Goal: Task Accomplishment & Management: Manage account settings

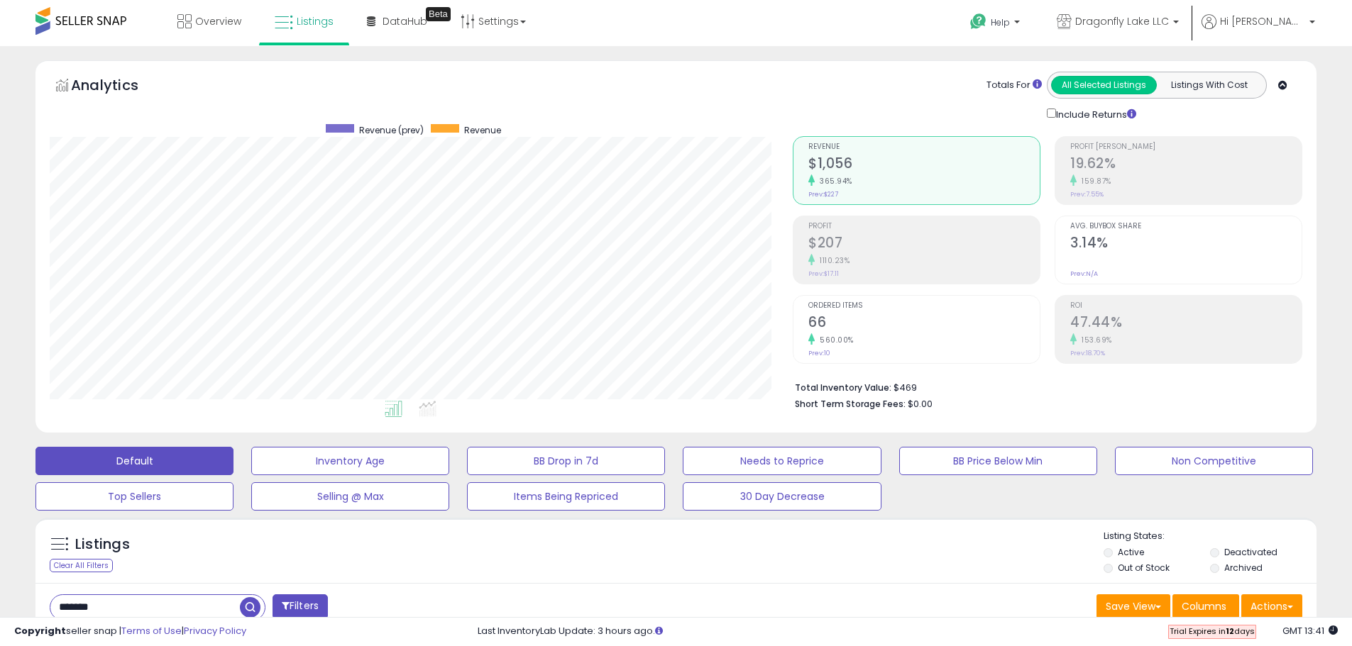
scroll to position [291, 743]
click at [1287, 27] on span "Hi [PERSON_NAME]" at bounding box center [1262, 21] width 85 height 14
click at [1281, 74] on link "Account" at bounding box center [1283, 75] width 38 height 13
click at [1285, 75] on link "Account" at bounding box center [1283, 75] width 38 height 13
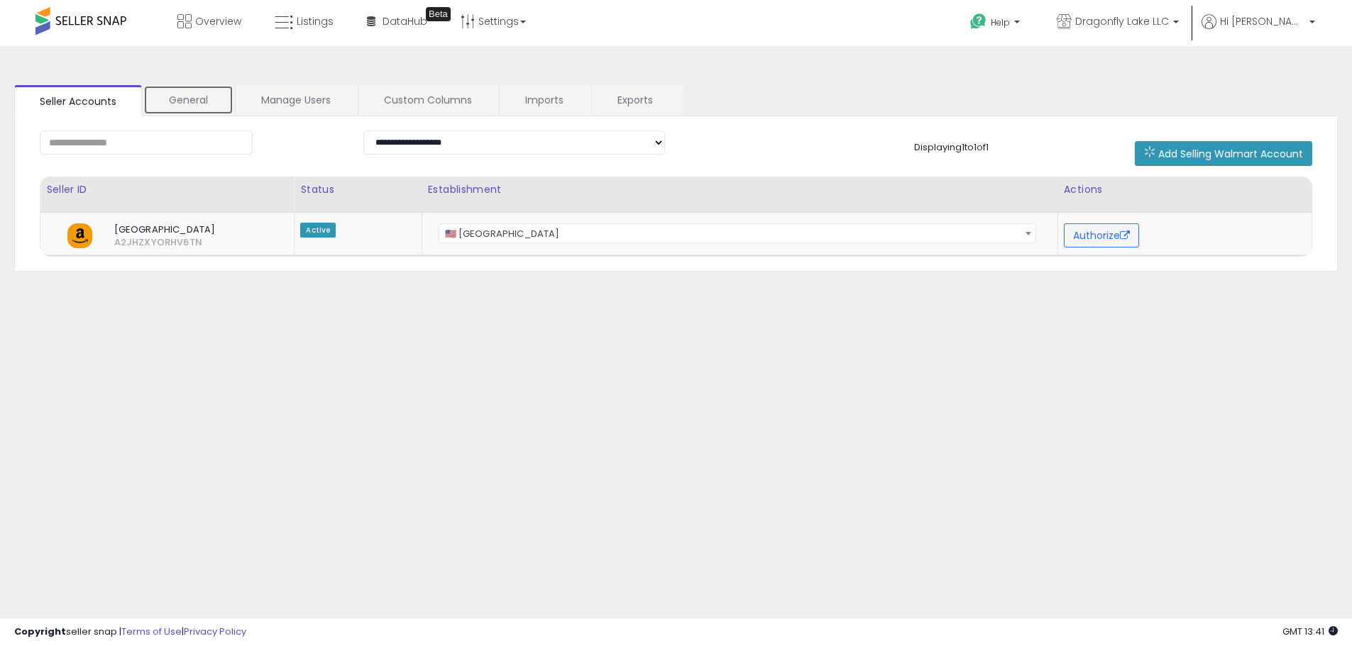
click at [199, 106] on link "General" at bounding box center [188, 100] width 90 height 30
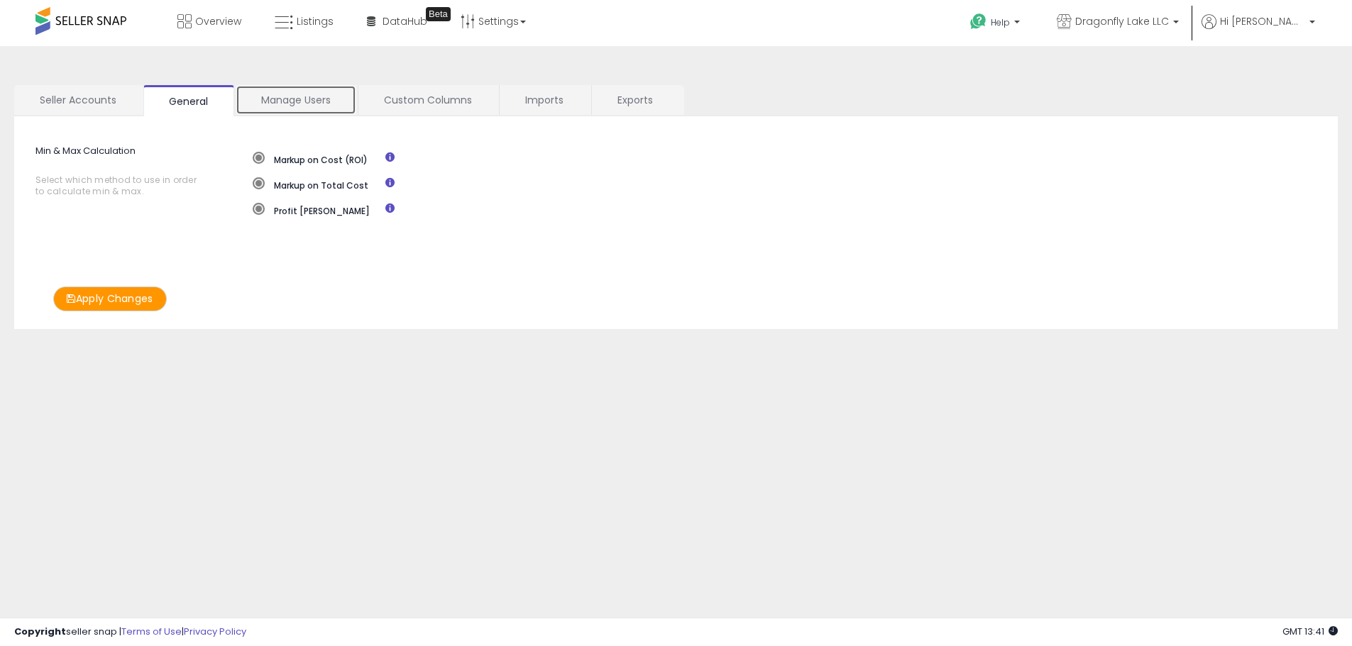
click at [314, 92] on link "Manage Users" at bounding box center [296, 100] width 121 height 30
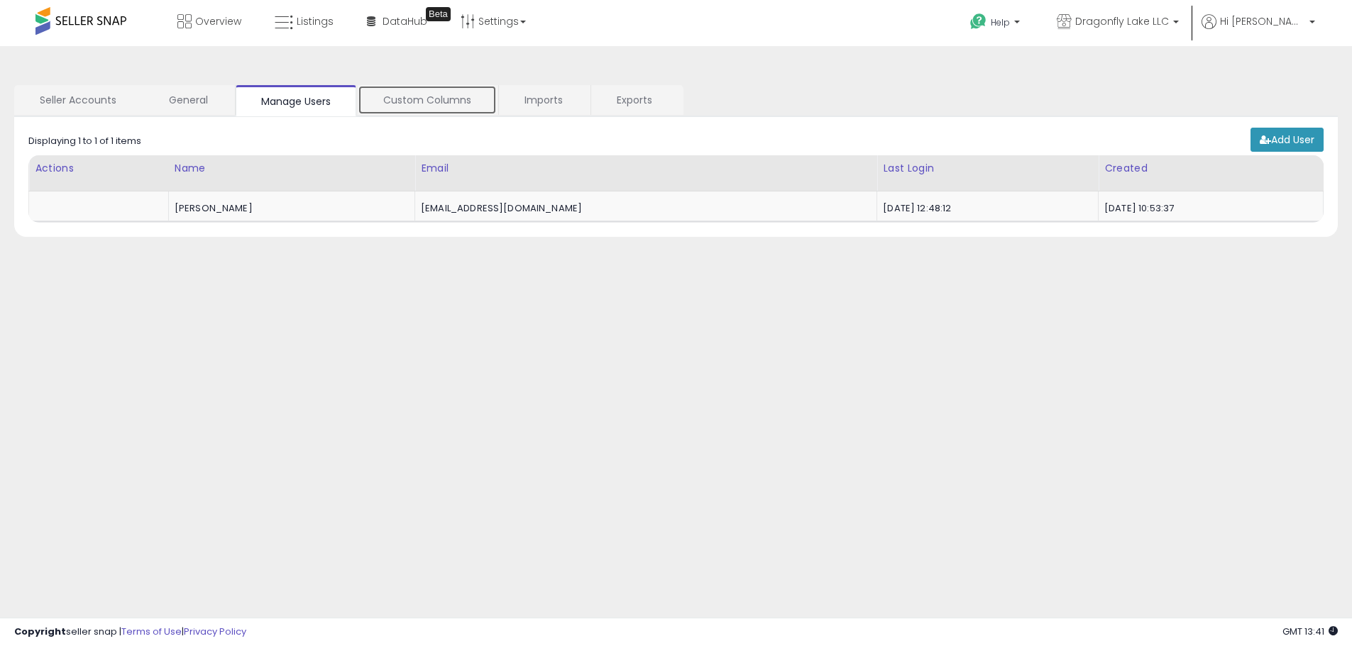
click at [431, 99] on link "Custom Columns" at bounding box center [427, 100] width 139 height 30
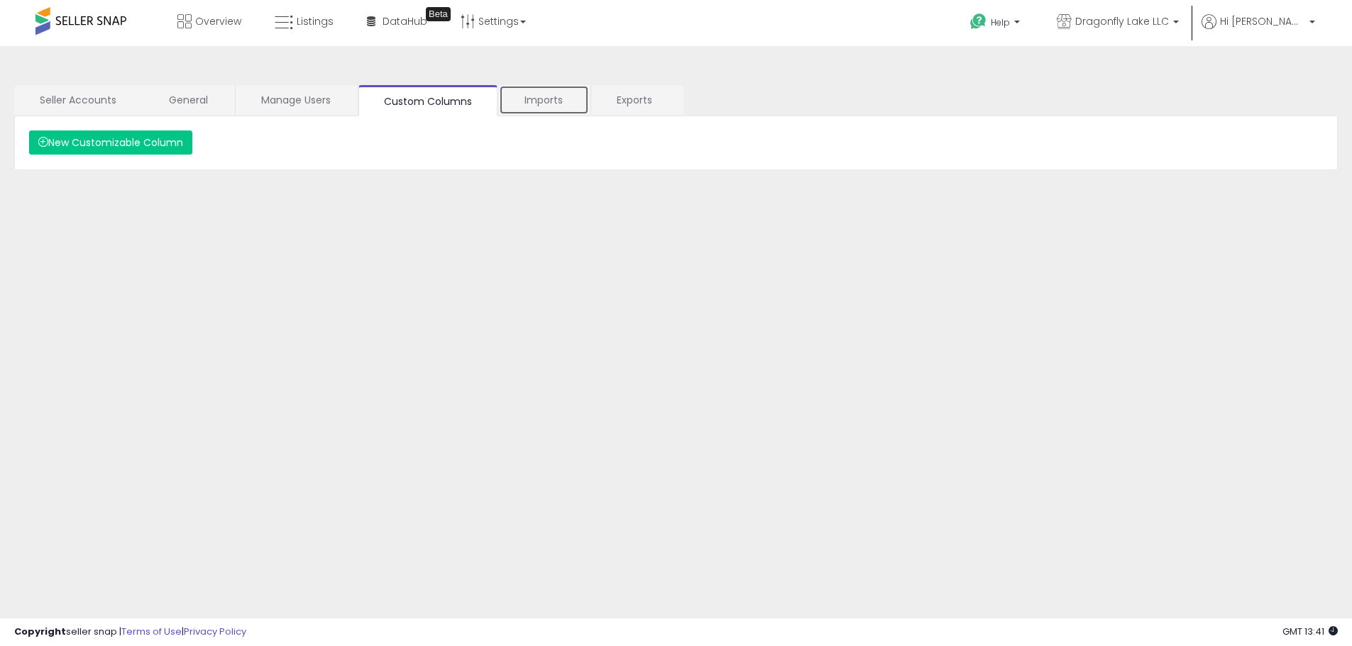
click at [546, 100] on link "Imports" at bounding box center [544, 100] width 90 height 30
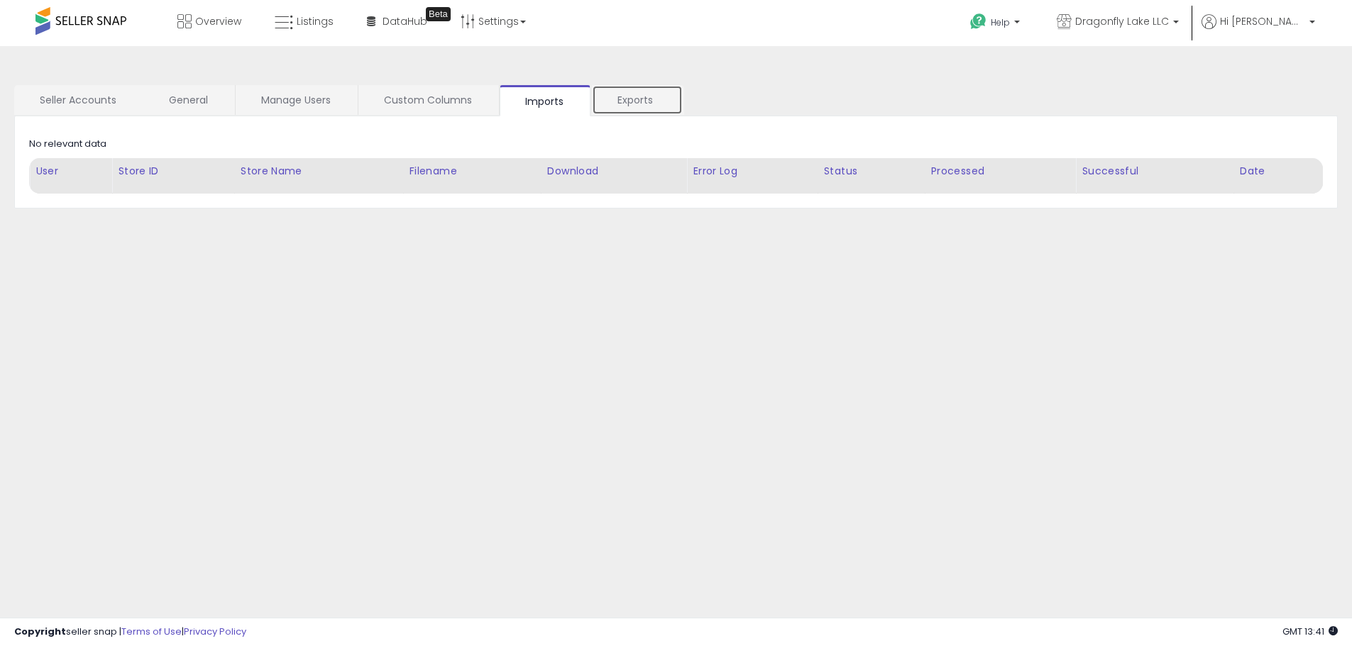
click at [629, 99] on link "Exports" at bounding box center [637, 100] width 91 height 30
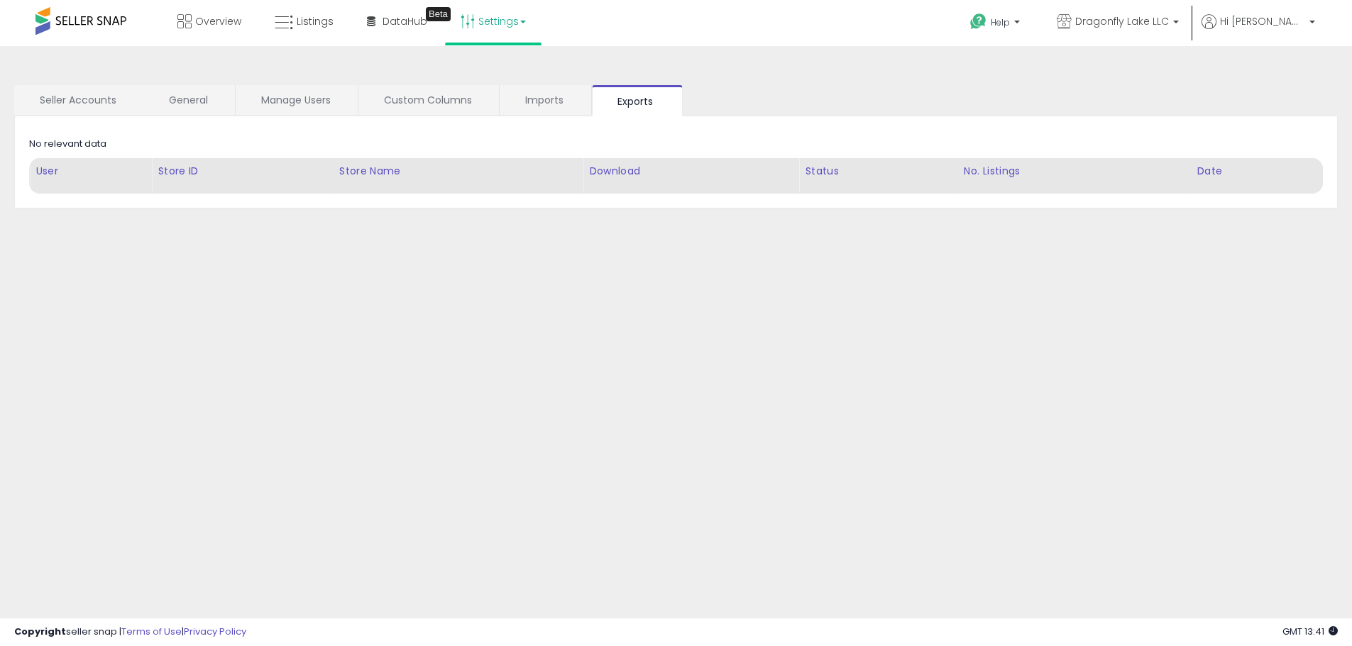
click at [485, 16] on link "Settings" at bounding box center [493, 21] width 87 height 43
click at [487, 69] on link "Store settings" at bounding box center [495, 71] width 64 height 13
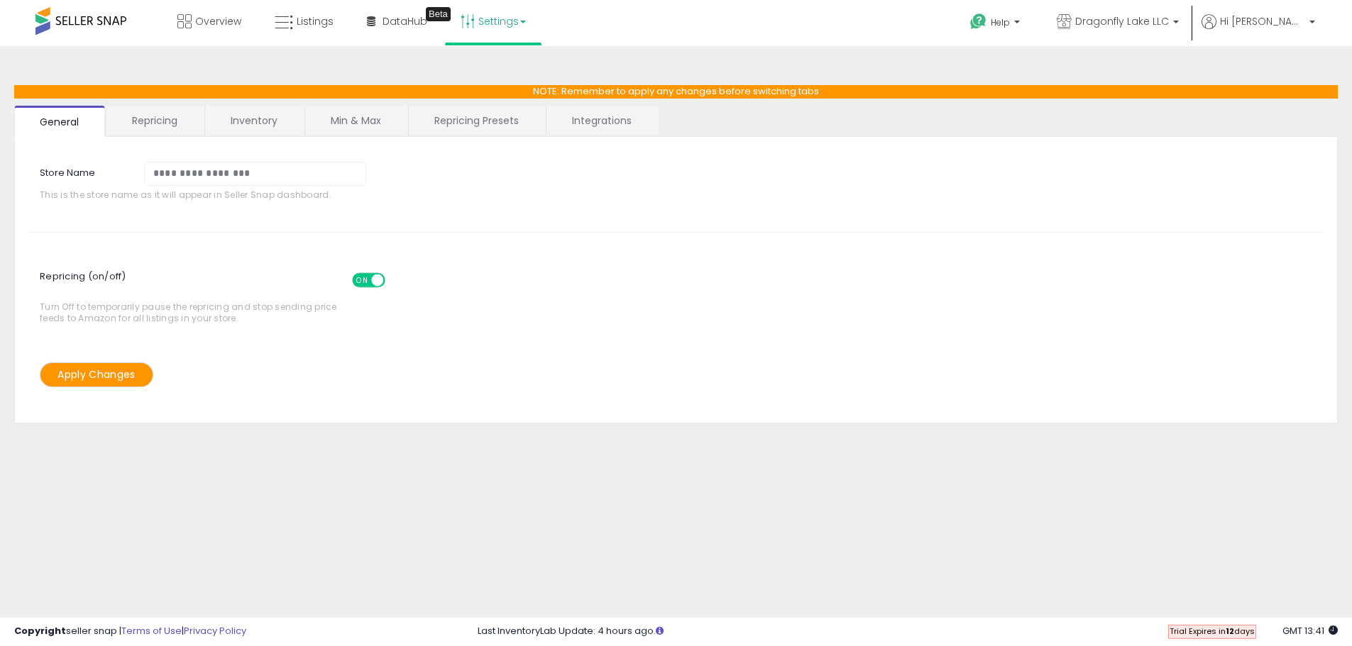
click at [171, 121] on link "Repricing" at bounding box center [154, 121] width 97 height 30
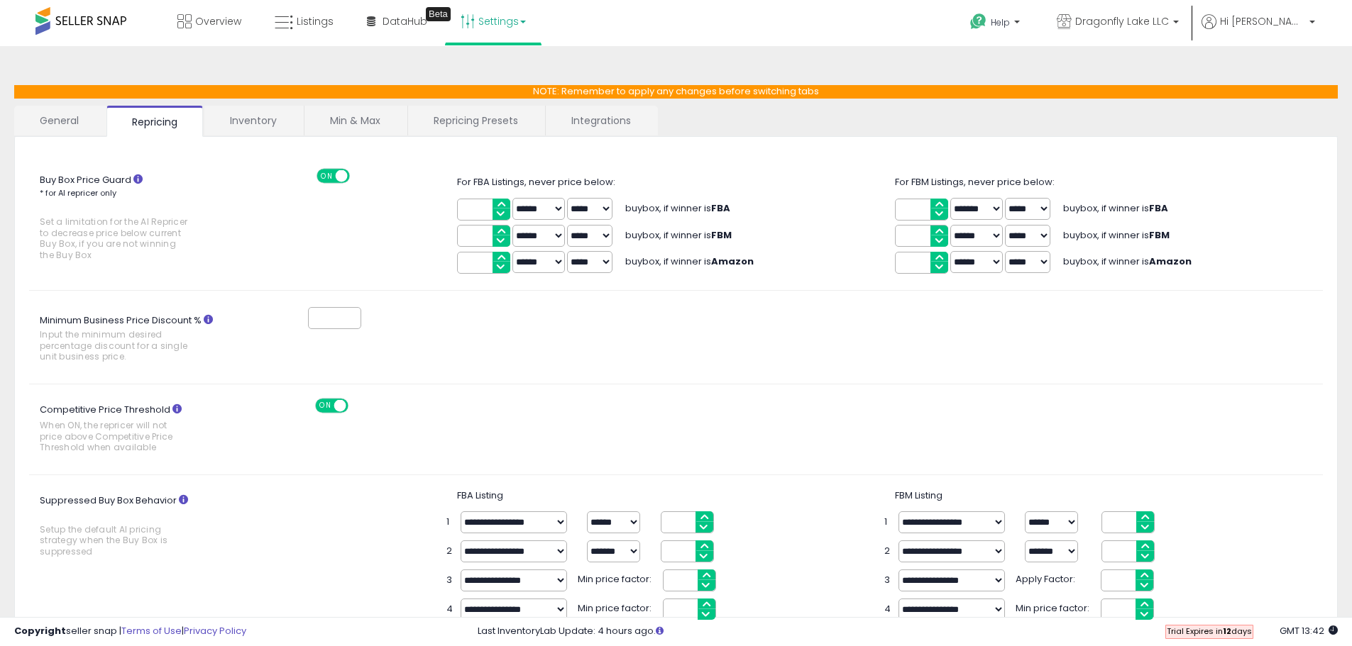
click at [326, 406] on span "ON" at bounding box center [325, 406] width 18 height 12
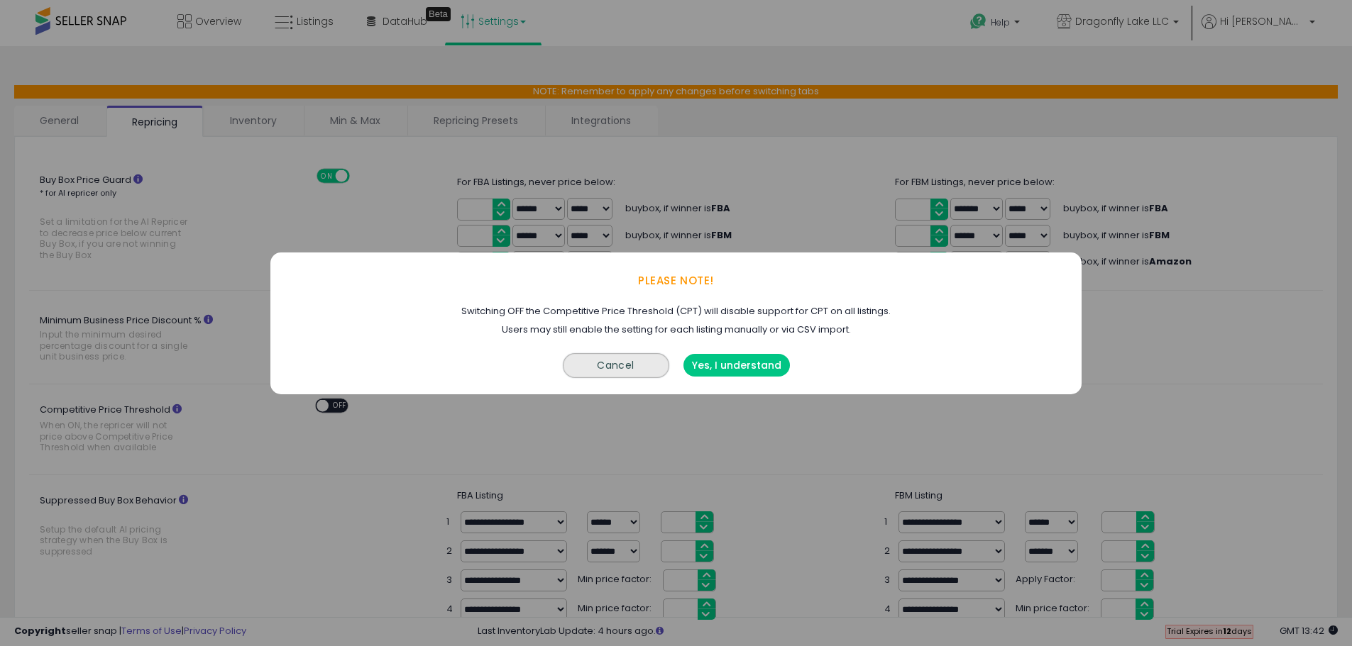
click at [629, 362] on button "Cancel" at bounding box center [616, 365] width 106 height 25
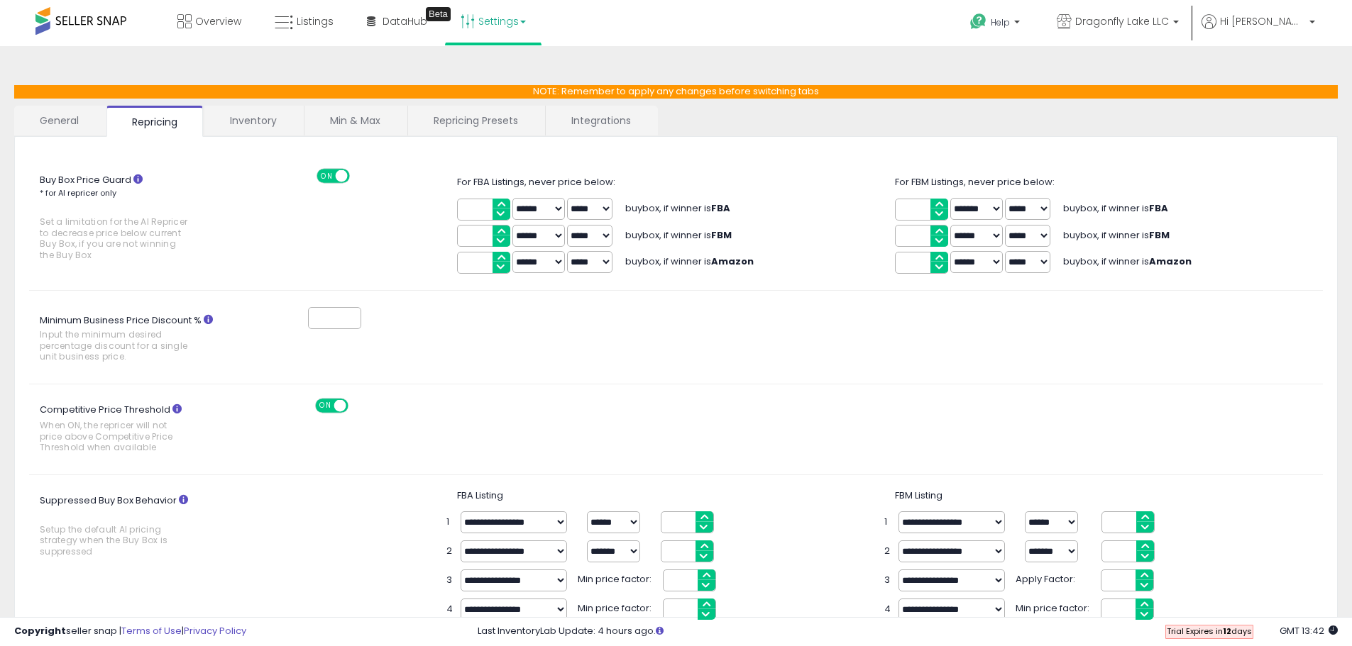
click at [235, 109] on link "Inventory" at bounding box center [253, 121] width 98 height 30
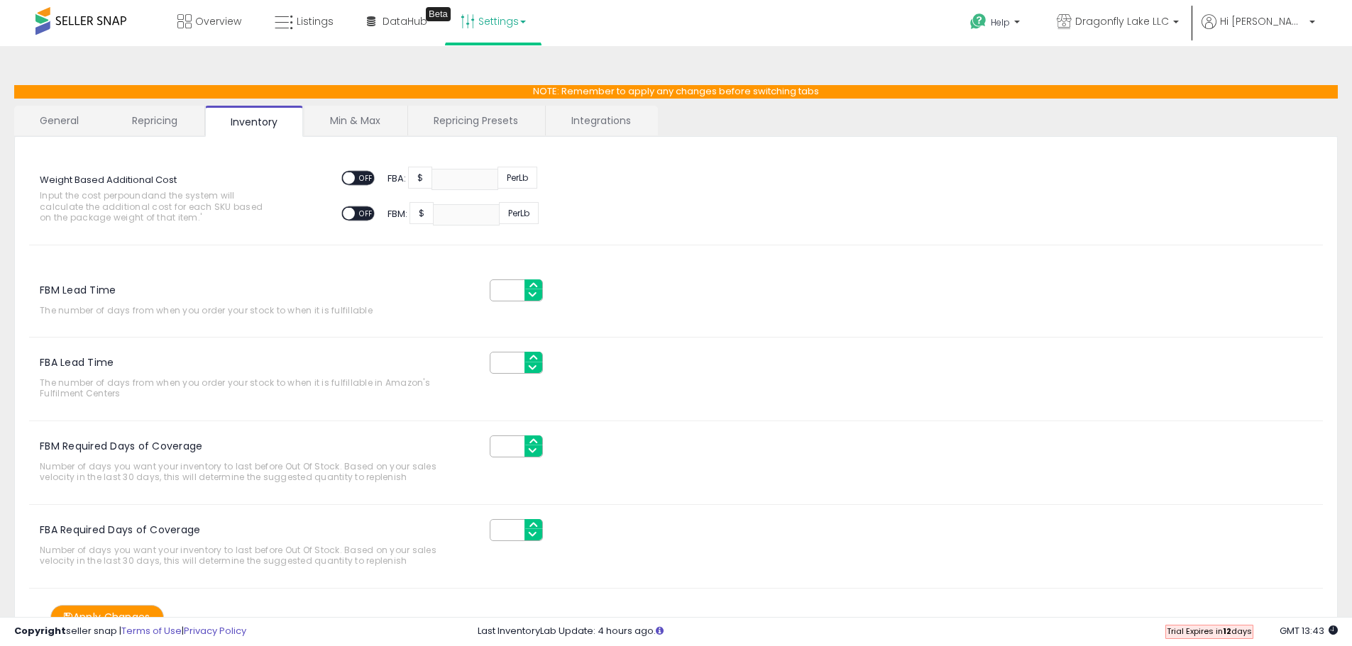
scroll to position [70, 0]
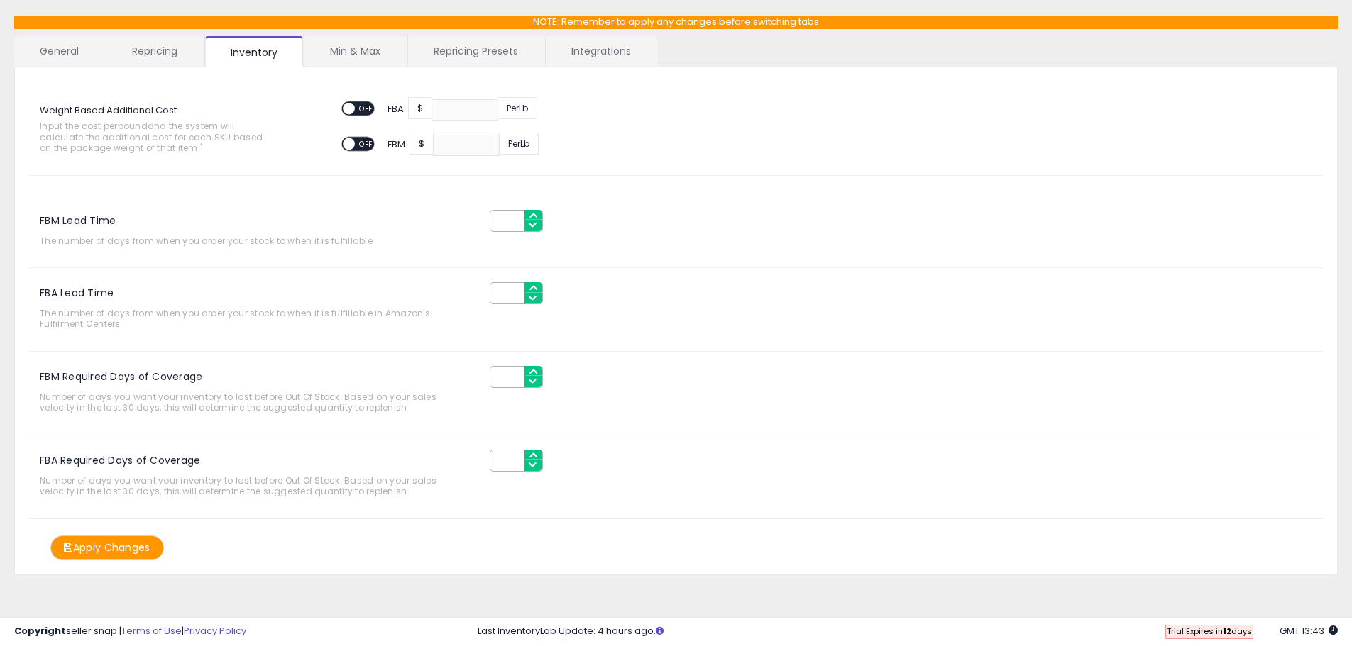
click at [535, 213] on input "*" at bounding box center [516, 221] width 53 height 22
drag, startPoint x: 506, startPoint y: 219, endPoint x: 469, endPoint y: 221, distance: 37.0
click at [470, 221] on div "FBM Lead Time *" at bounding box center [328, 221] width 621 height 22
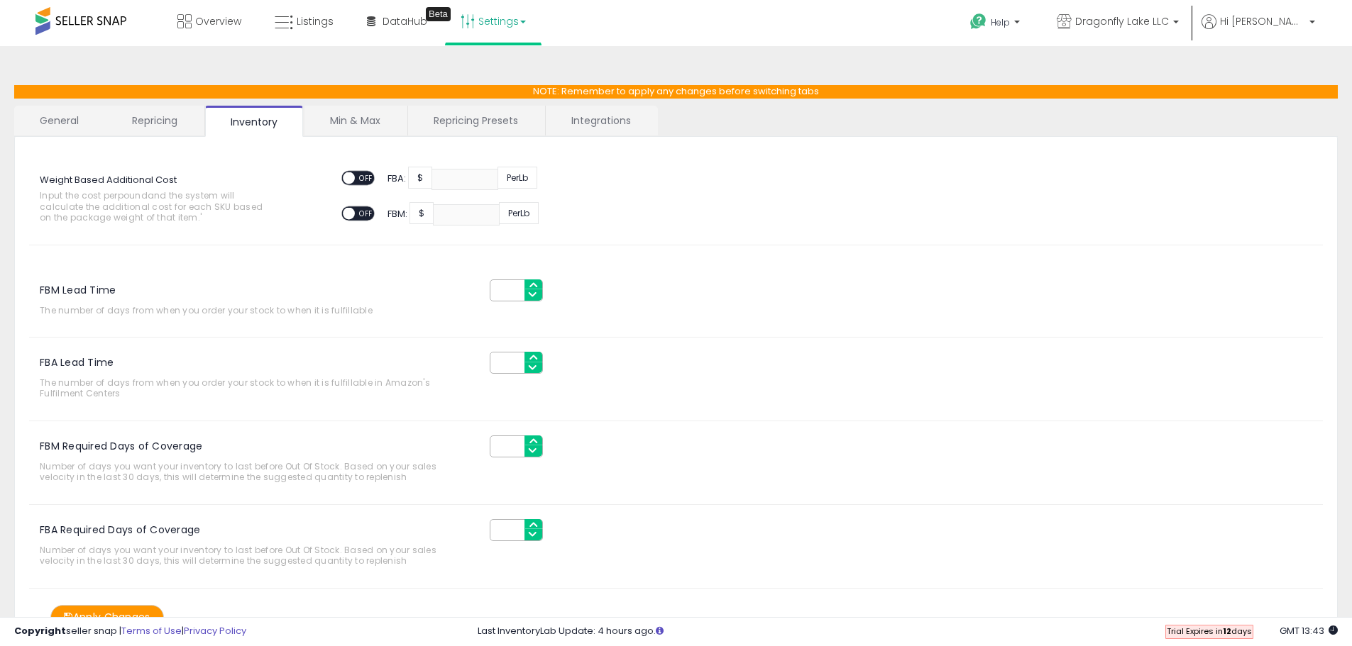
click at [360, 113] on link "Min & Max" at bounding box center [354, 121] width 101 height 30
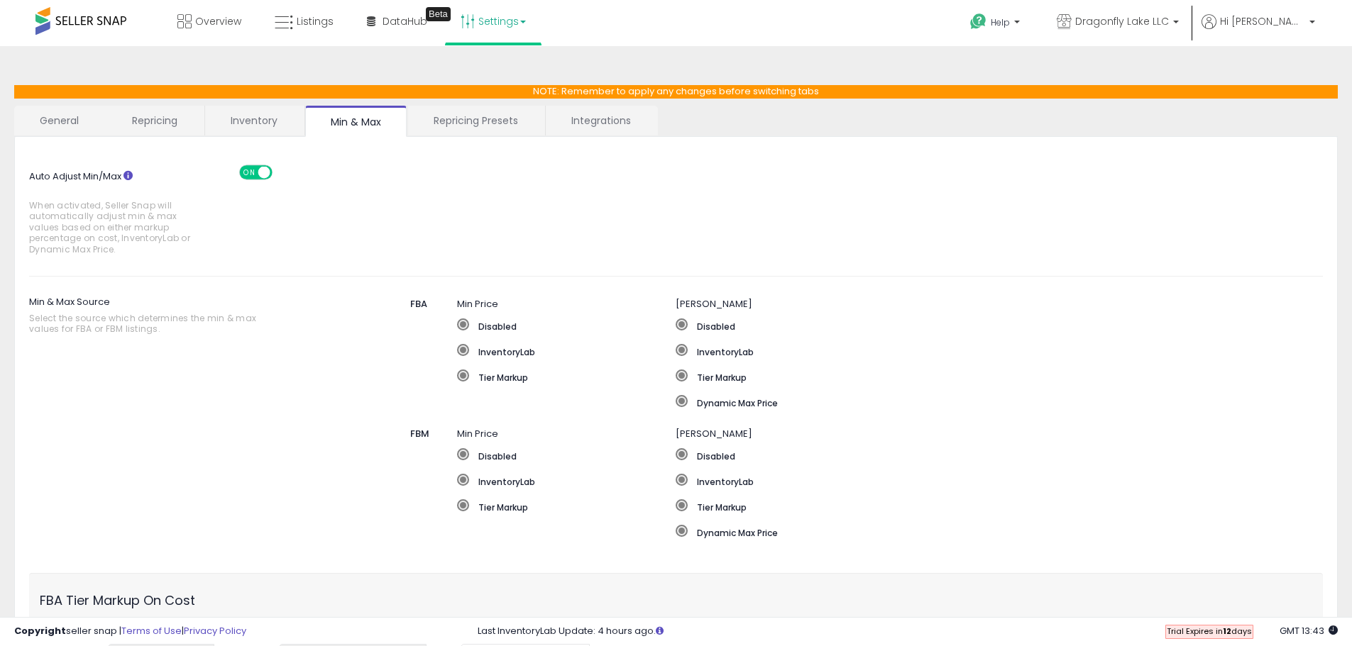
click at [466, 119] on link "Repricing Presets" at bounding box center [476, 121] width 136 height 30
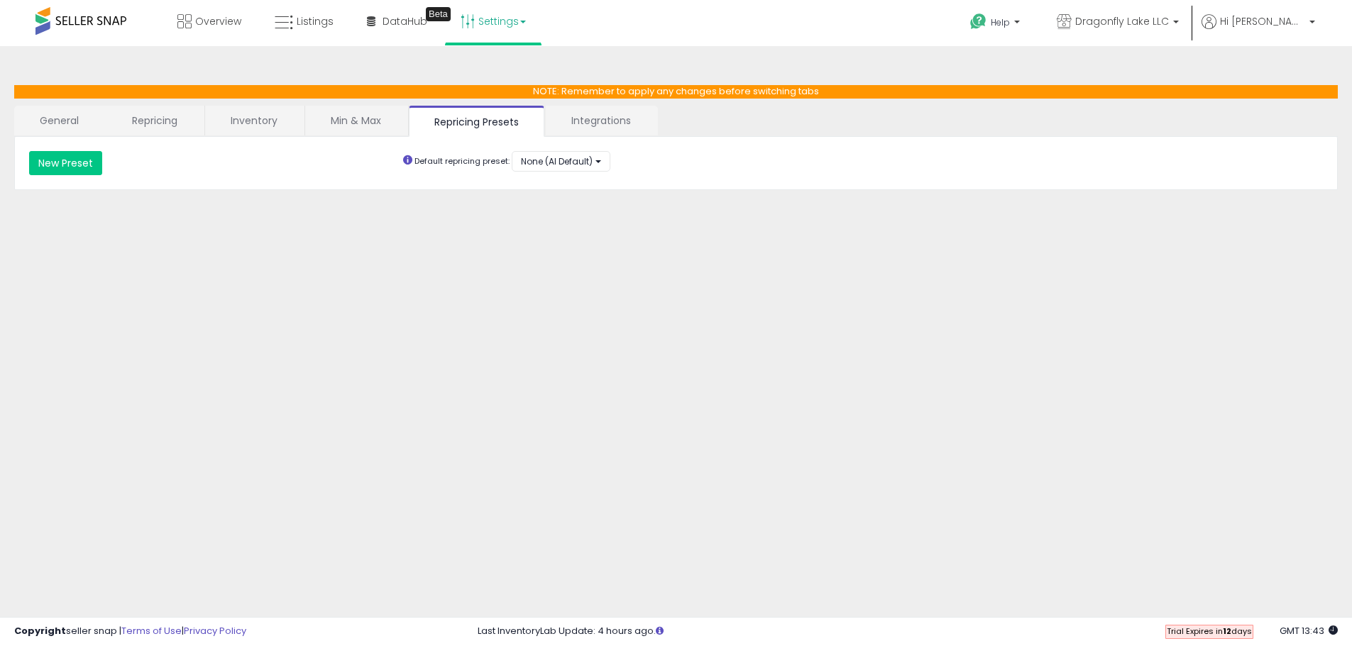
click at [614, 117] on link "Integrations" at bounding box center [601, 121] width 111 height 30
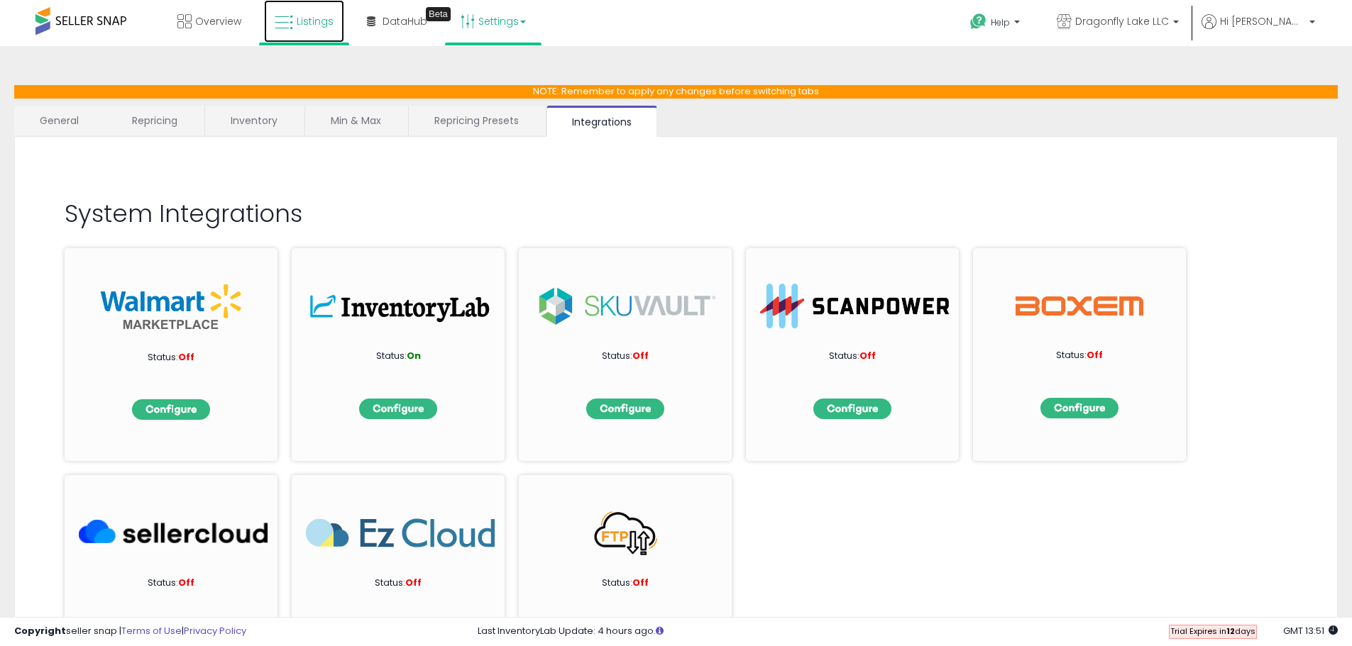
click at [321, 21] on span "Listings" at bounding box center [315, 21] width 37 height 14
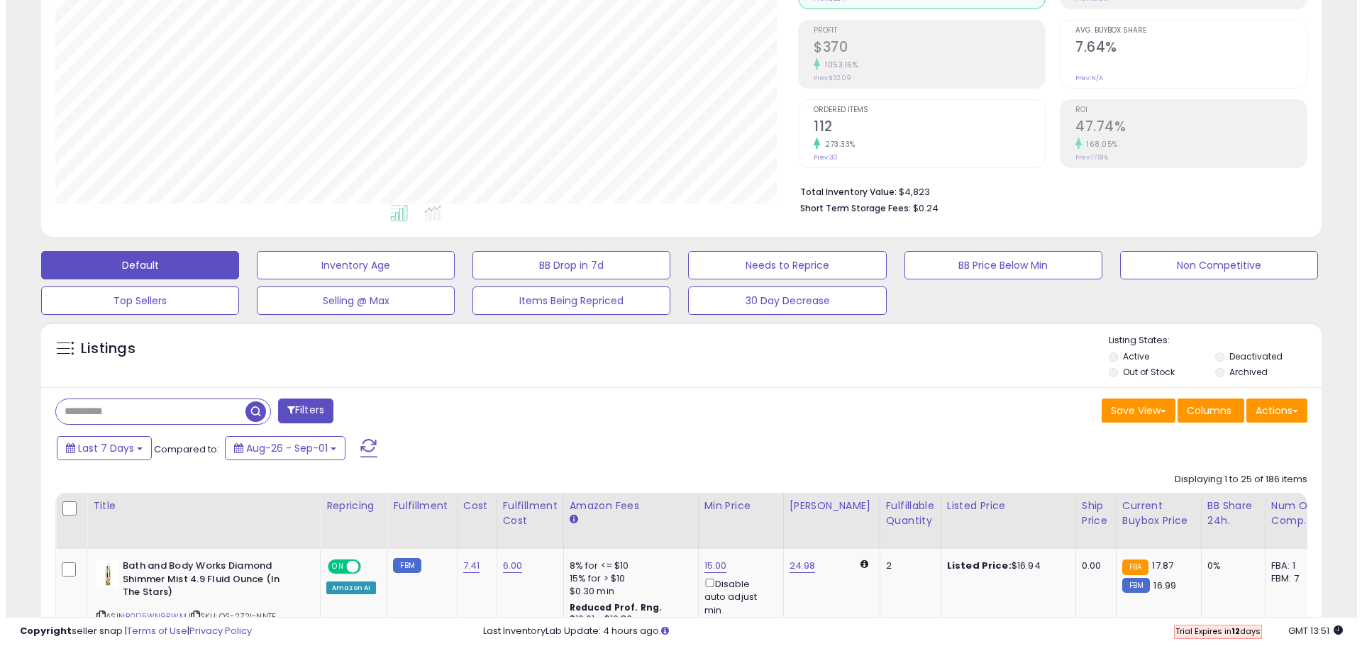
scroll to position [213, 0]
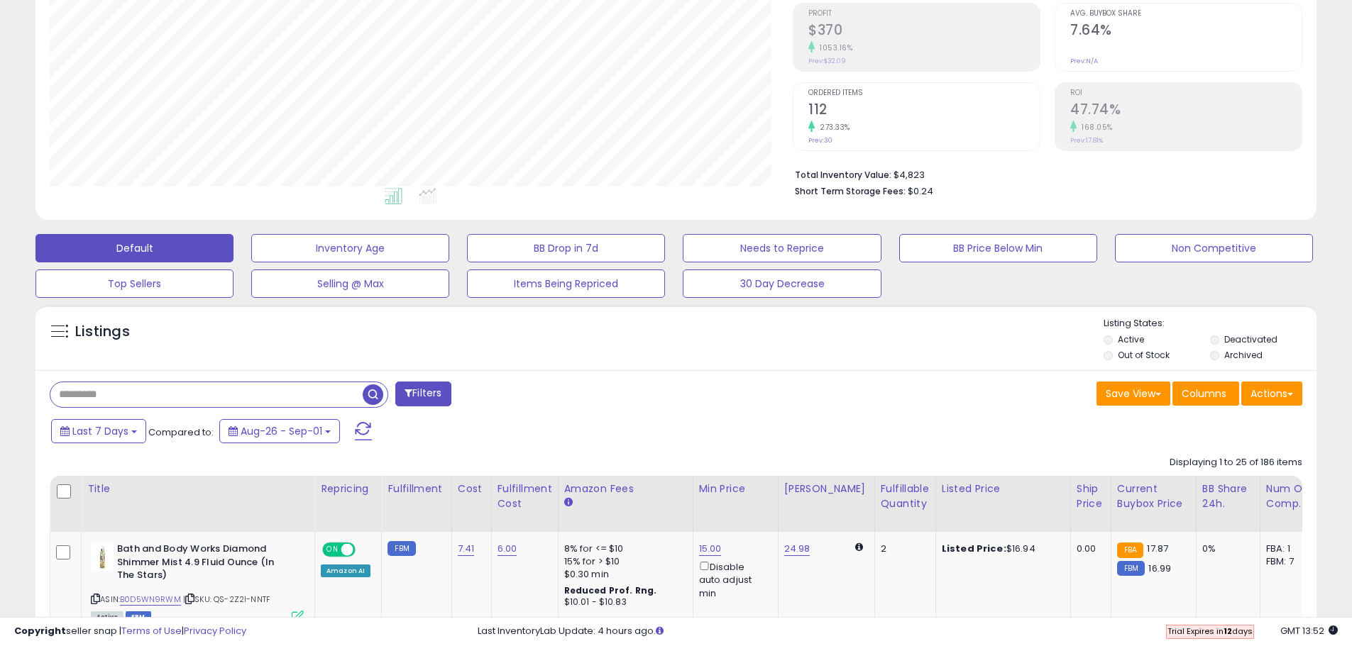
click at [119, 390] on input "text" at bounding box center [206, 394] width 312 height 25
type input "******"
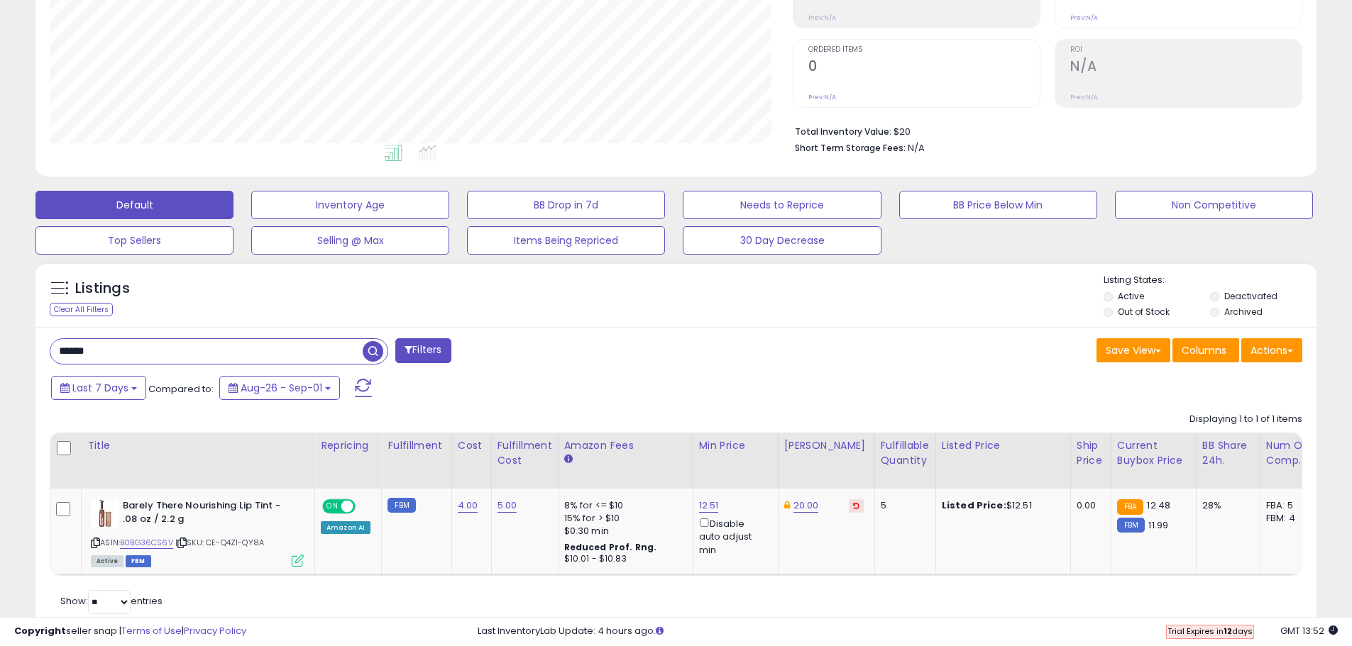
scroll to position [306, 0]
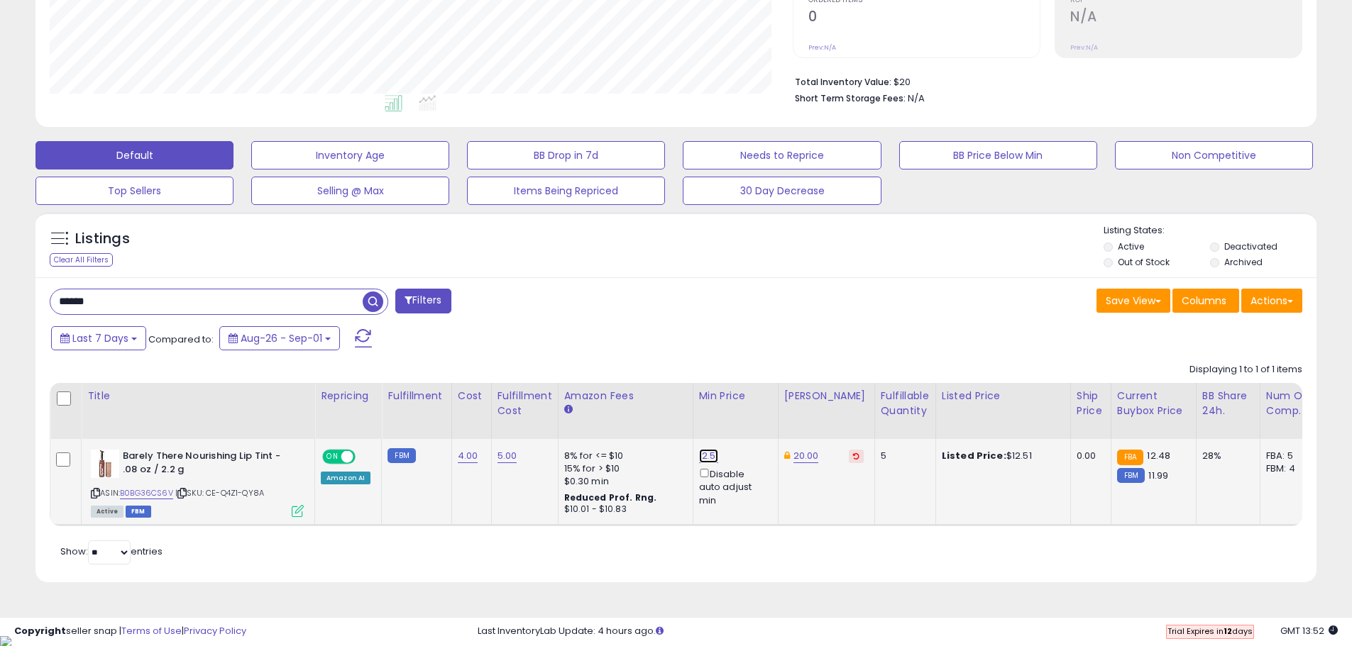
click at [705, 453] on link "12.51" at bounding box center [709, 456] width 20 height 14
drag, startPoint x: 639, startPoint y: 401, endPoint x: 591, endPoint y: 402, distance: 48.3
click at [591, 402] on div "***** This will override store markup" at bounding box center [692, 415] width 204 height 52
type input "*"
type input "*****"
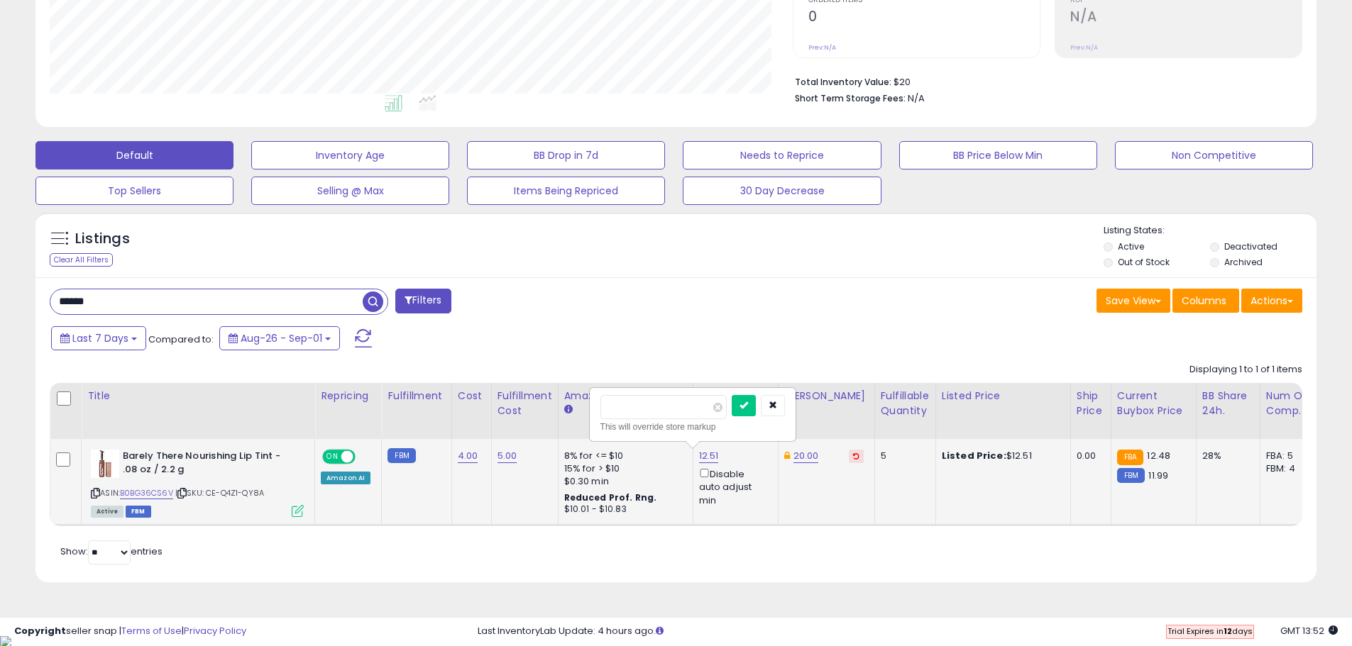
click button "submit" at bounding box center [744, 405] width 24 height 21
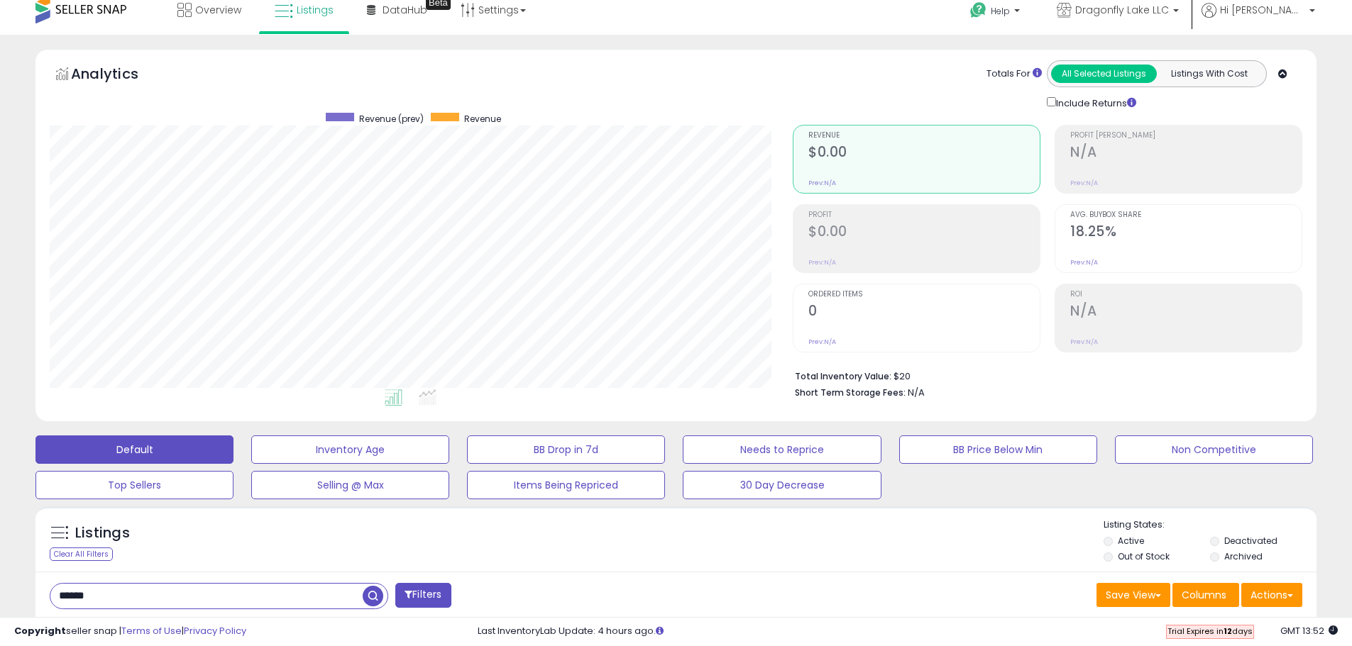
scroll to position [0, 0]
